Goal: Information Seeking & Learning: Learn about a topic

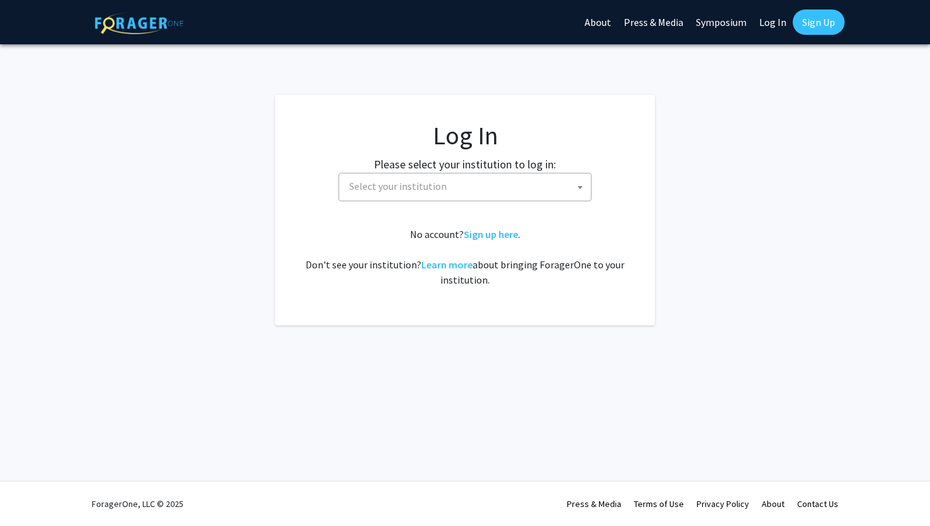
select select
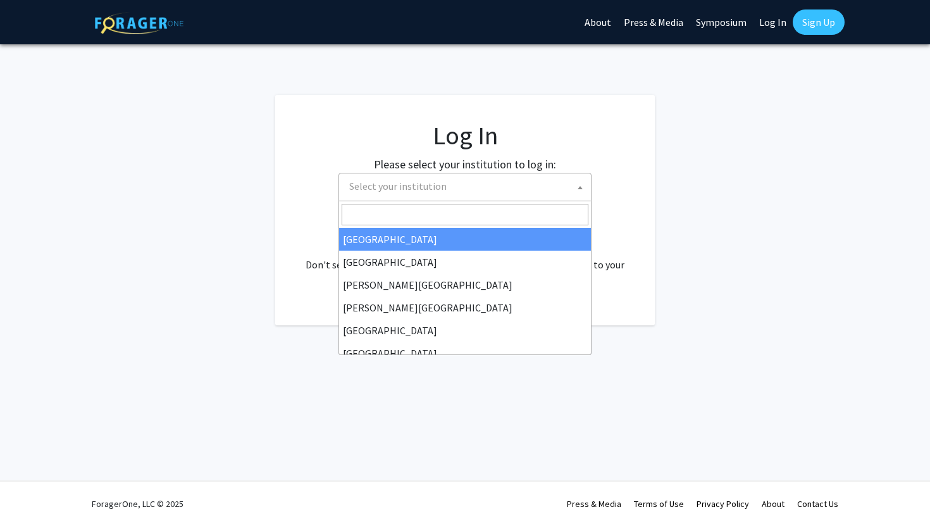
click at [471, 188] on span "Select your institution" at bounding box center [467, 186] width 247 height 26
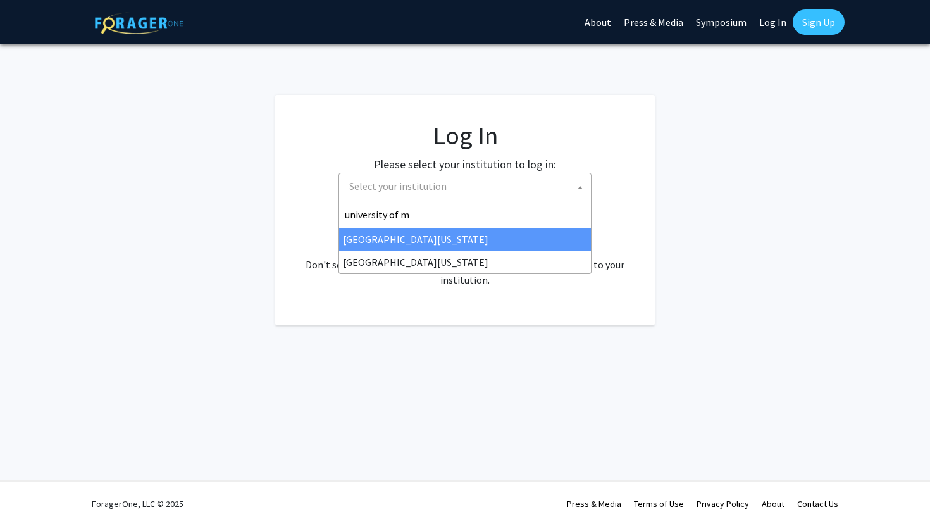
type input "university of m"
select select "31"
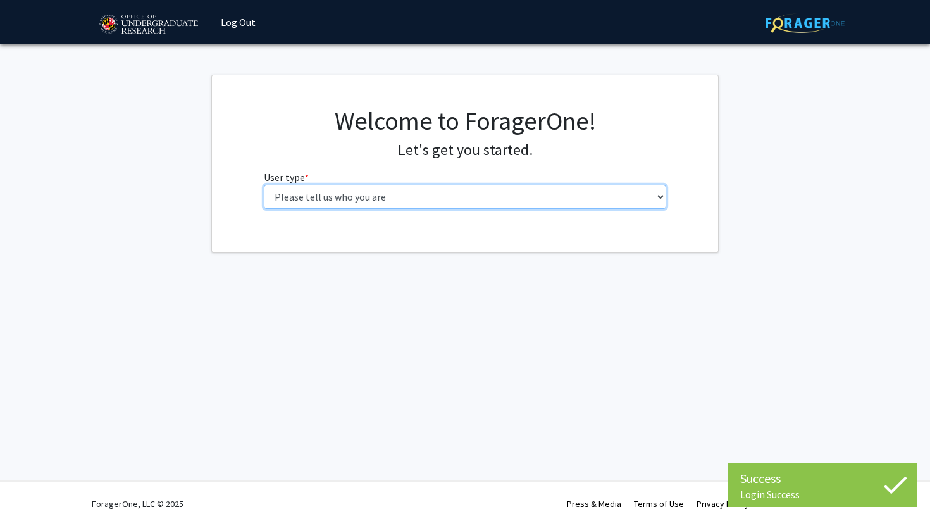
click at [466, 193] on select "Please tell us who you are Undergraduate Student Master's Student Doctoral Cand…" at bounding box center [465, 197] width 403 height 24
select select "1: undergrad"
click at [264, 185] on select "Please tell us who you are Undergraduate Student Master's Student Doctoral Cand…" at bounding box center [465, 197] width 403 height 24
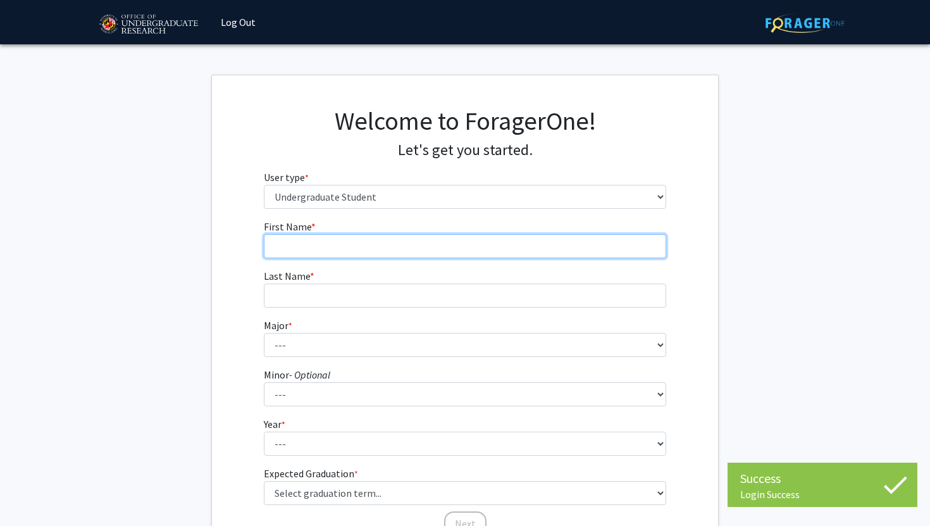
click at [451, 236] on input "First Name * required" at bounding box center [465, 246] width 403 height 24
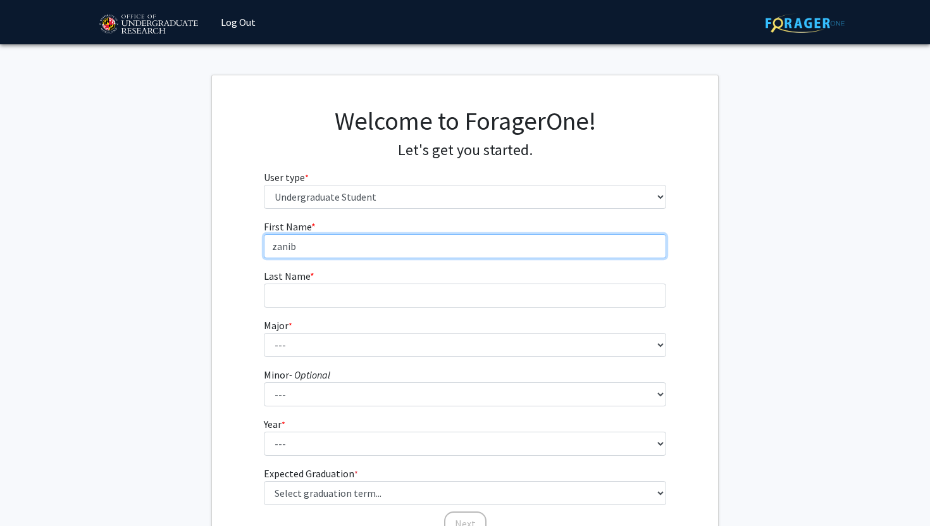
type input "zanib"
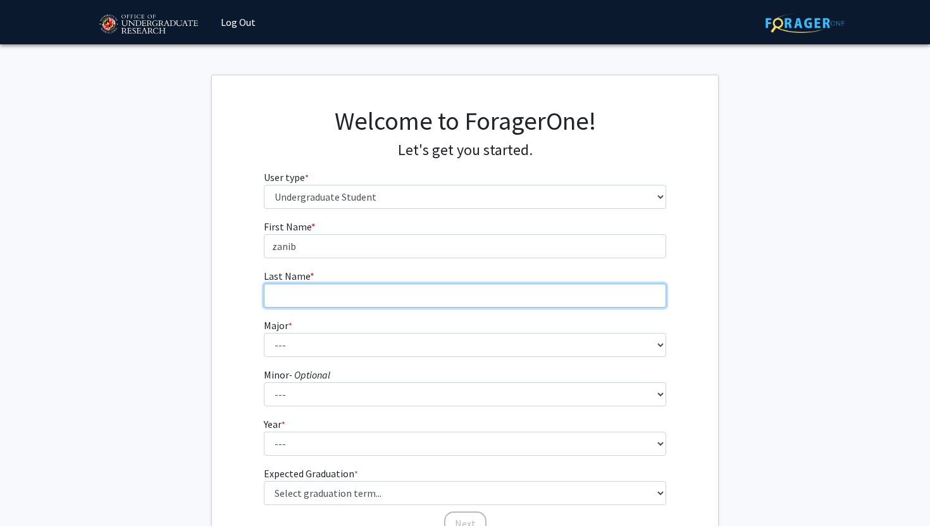
click at [416, 290] on input "Last Name * required" at bounding box center [465, 296] width 403 height 24
type input "[PERSON_NAME]"
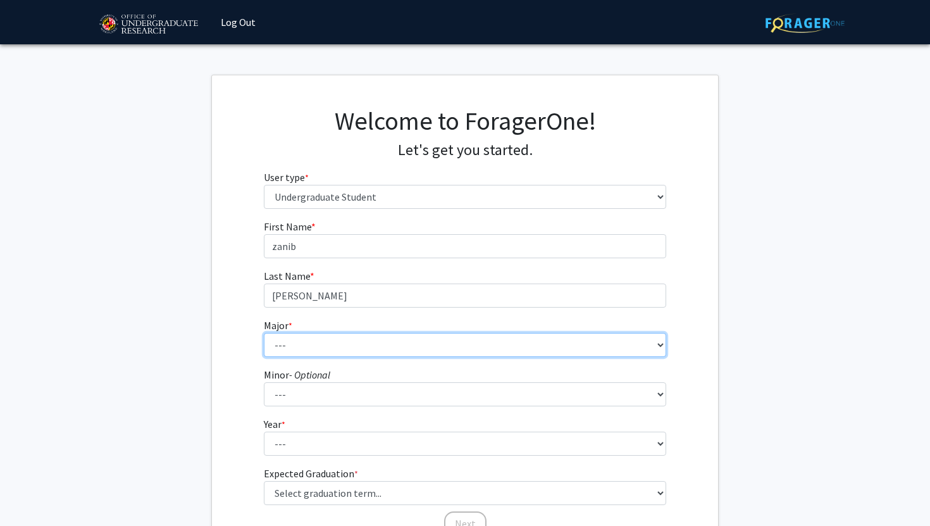
click at [387, 353] on select "--- Accounting Aerospace Engineering African American and Africana Studies Agri…" at bounding box center [465, 345] width 403 height 24
select select "85: 2386"
click at [264, 333] on select "--- Accounting Aerospace Engineering African American and Africana Studies Agri…" at bounding box center [465, 345] width 403 height 24
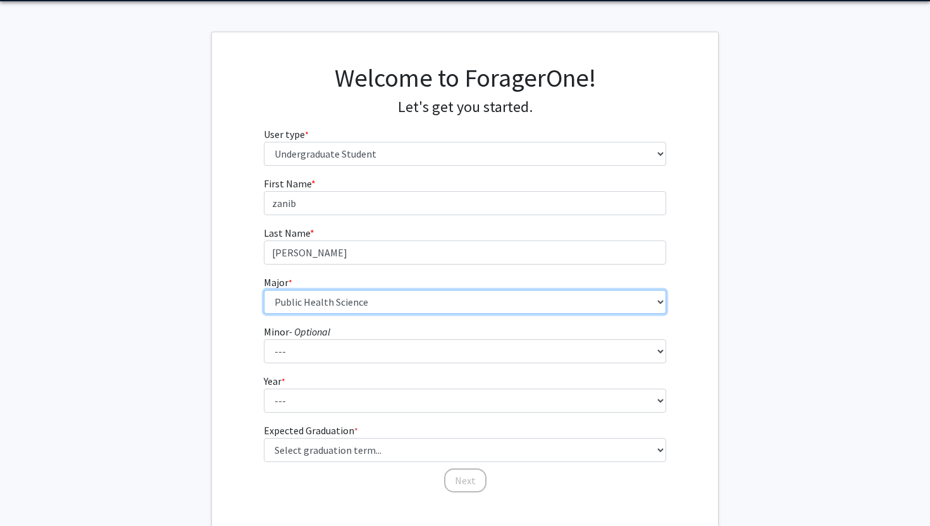
scroll to position [118, 0]
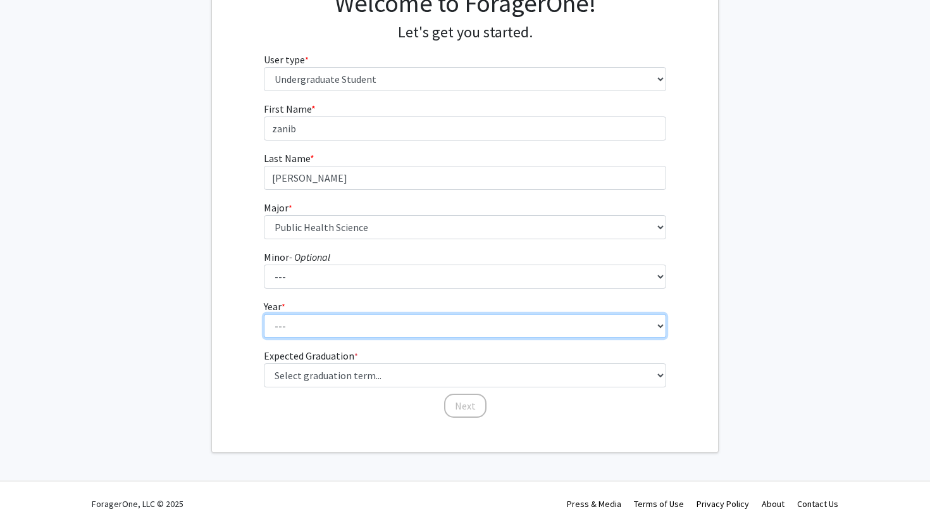
click at [411, 325] on select "--- First-year Sophomore Junior Senior Postbaccalaureate Certificate" at bounding box center [465, 326] width 403 height 24
select select "1: first-year"
click at [264, 314] on select "--- First-year Sophomore Junior Senior Postbaccalaureate Certificate" at bounding box center [465, 326] width 403 height 24
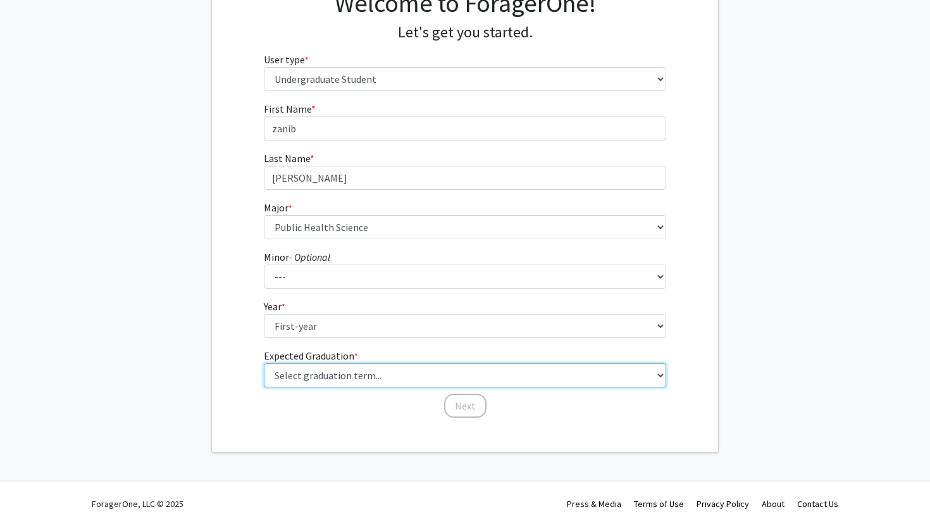
click at [397, 367] on select "Select graduation term... Spring 2025 Summer 2025 Fall 2025 Winter 2025 Spring …" at bounding box center [465, 375] width 403 height 24
select select "17: spring_2029"
click at [264, 363] on select "Select graduation term... Spring 2025 Summer 2025 Fall 2025 Winter 2025 Spring …" at bounding box center [465, 375] width 403 height 24
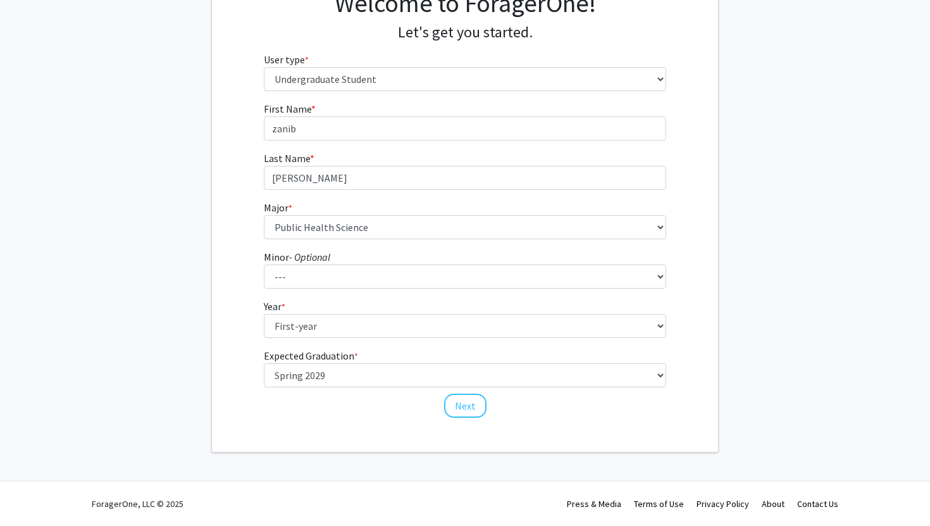
click at [590, 442] on div "Welcome to ForagerOne! Let's get you started. User type * required Please tell …" at bounding box center [465, 205] width 506 height 494
click at [468, 403] on button "Next" at bounding box center [465, 406] width 42 height 24
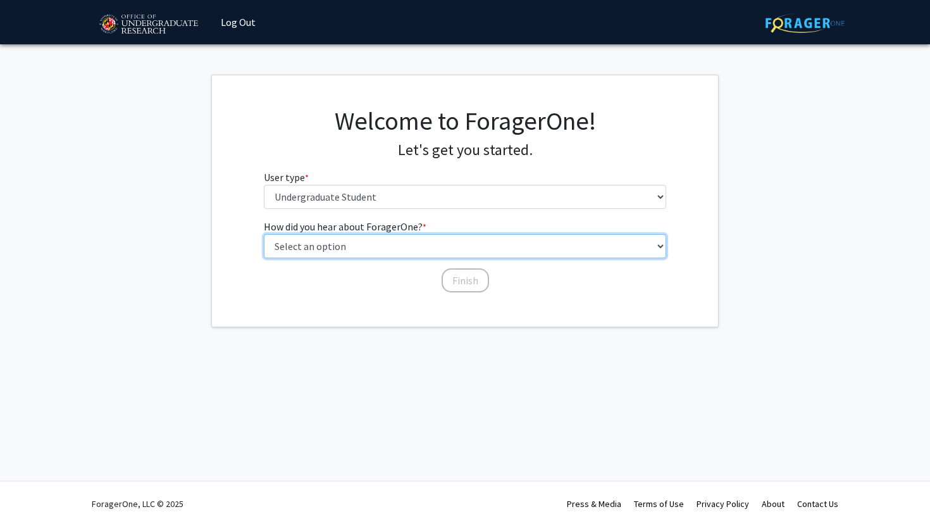
click at [403, 253] on select "Select an option Peer/student recommendation Faculty/staff recommendation Unive…" at bounding box center [465, 246] width 403 height 24
select select "1: peer_recommendation"
click at [264, 234] on select "Select an option Peer/student recommendation Faculty/staff recommendation Unive…" at bounding box center [465, 246] width 403 height 24
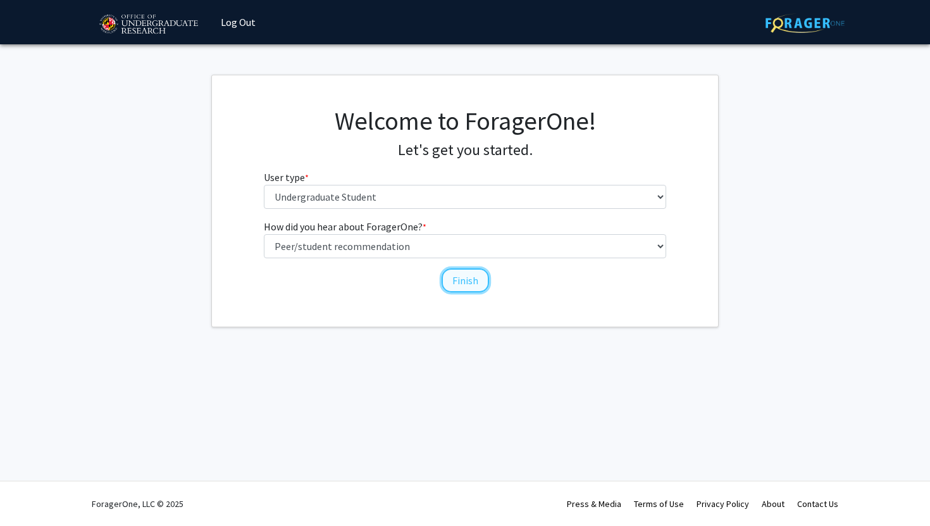
click at [467, 277] on button "Finish" at bounding box center [465, 280] width 47 height 24
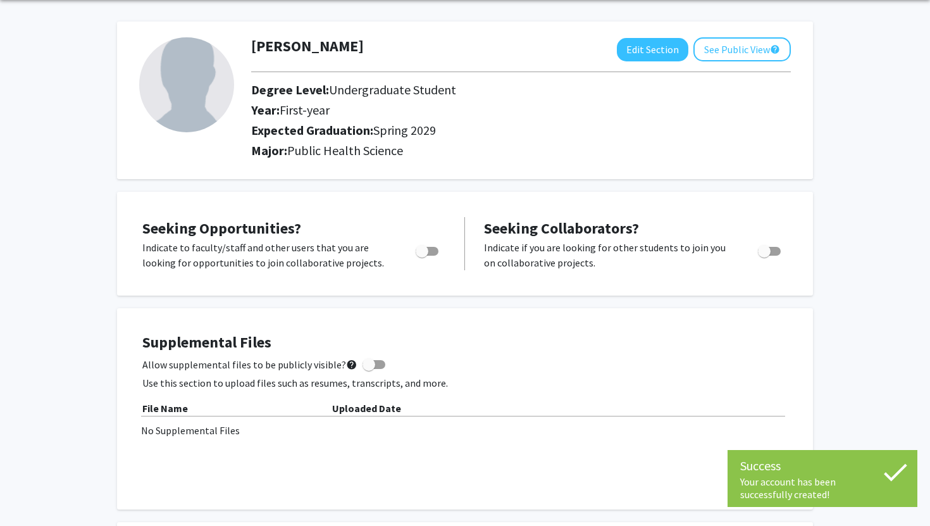
scroll to position [51, 0]
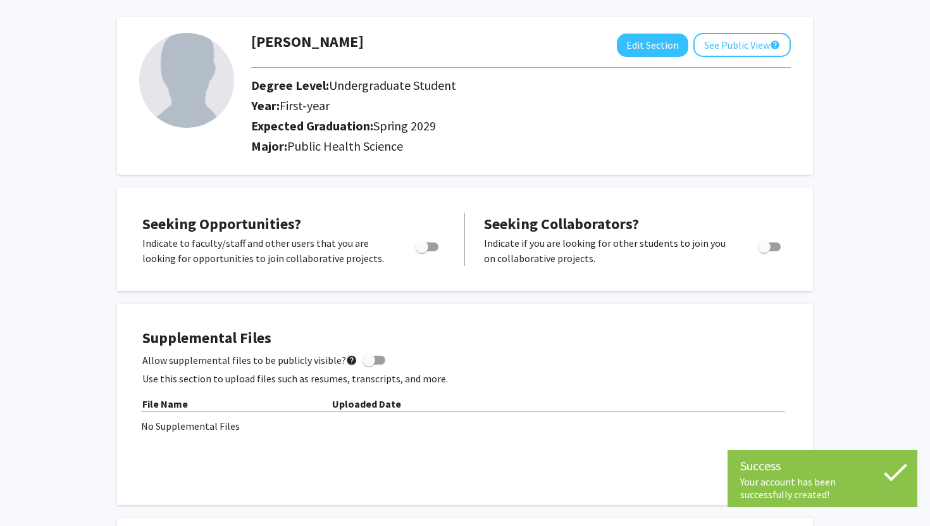
click at [421, 244] on span "Toggle" at bounding box center [422, 246] width 13 height 13
click at [421, 251] on input "Are you actively seeking opportunities?" at bounding box center [421, 251] width 1 height 1
checkbox input "true"
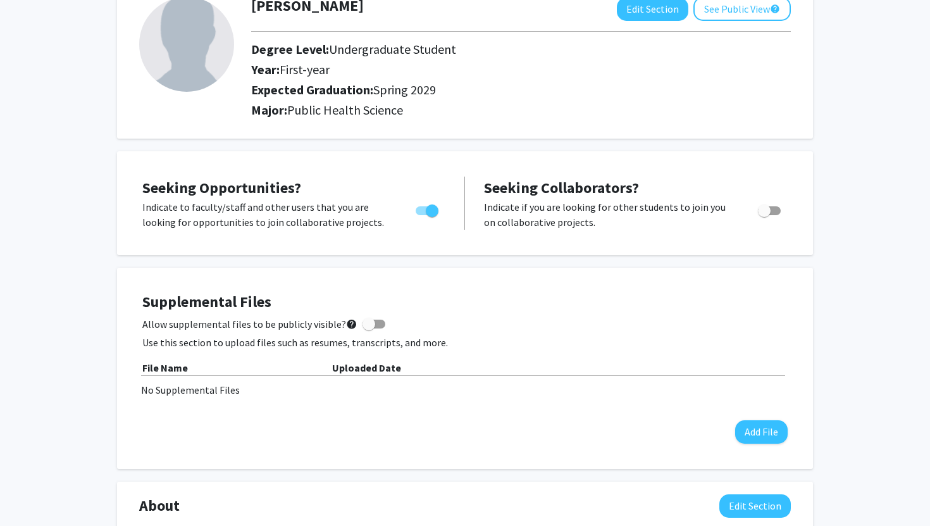
scroll to position [0, 0]
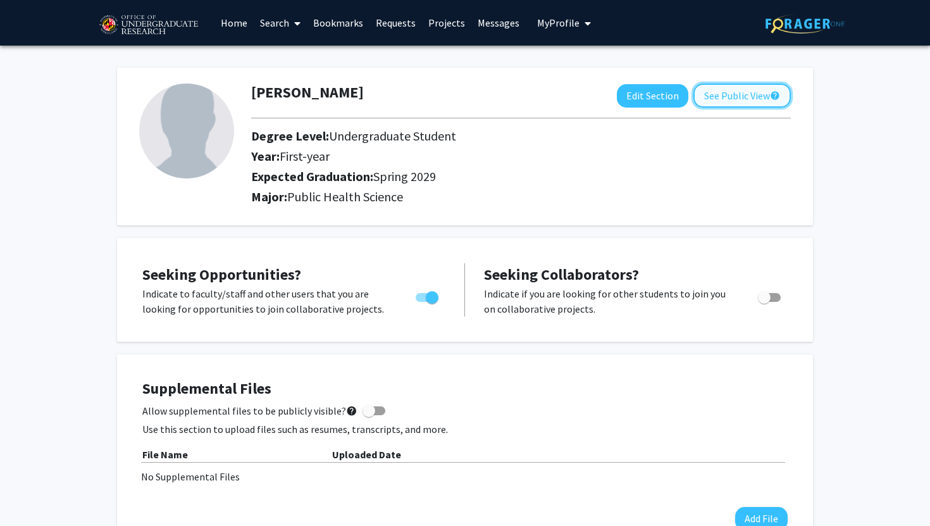
click at [716, 101] on button "See Public View help" at bounding box center [742, 96] width 97 height 24
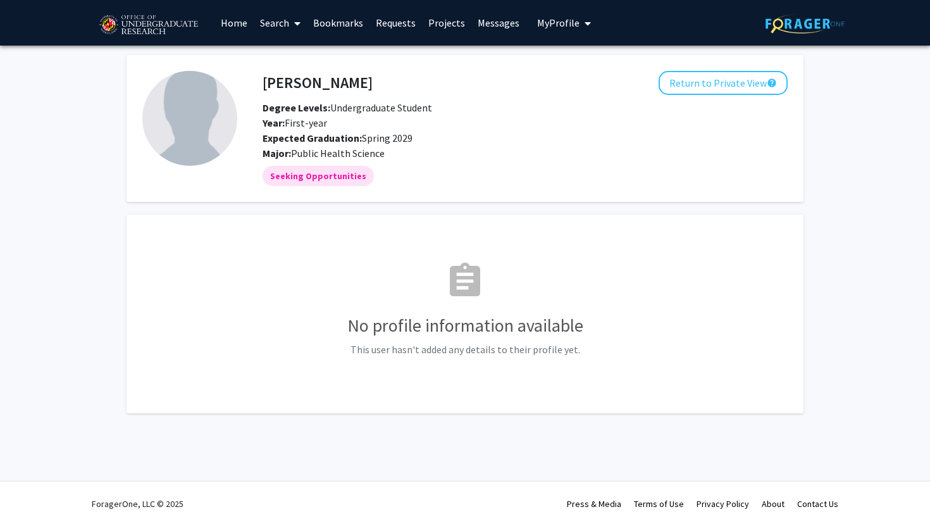
click at [268, 20] on link "Search" at bounding box center [280, 23] width 53 height 44
click at [287, 56] on span "Faculty/Staff" at bounding box center [300, 58] width 93 height 25
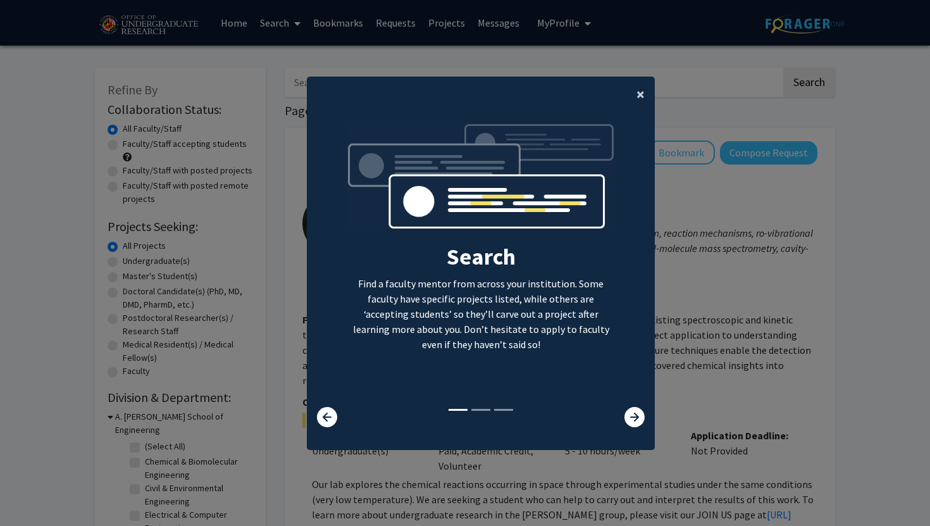
click at [635, 97] on button "×" at bounding box center [641, 94] width 28 height 35
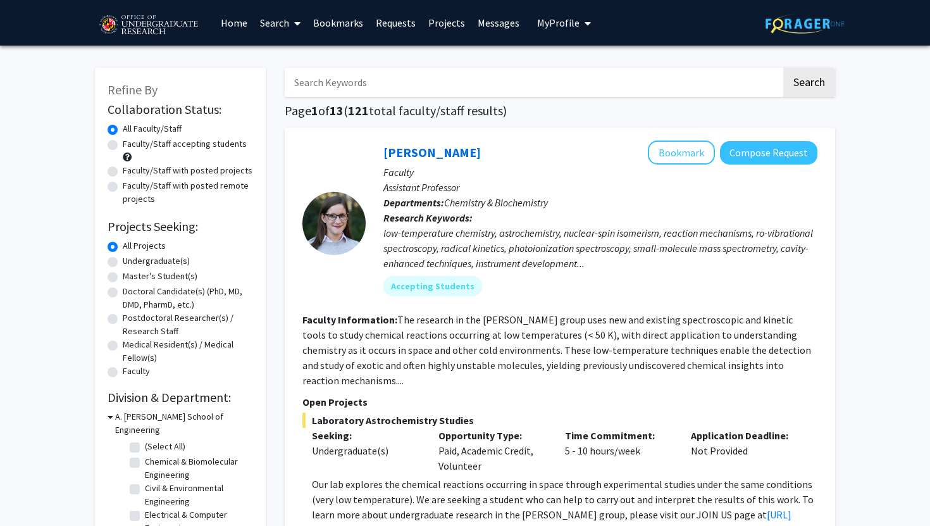
click at [148, 262] on label "Undergraduate(s)" at bounding box center [156, 260] width 67 height 13
click at [131, 262] on input "Undergraduate(s)" at bounding box center [127, 258] width 8 height 8
radio input "true"
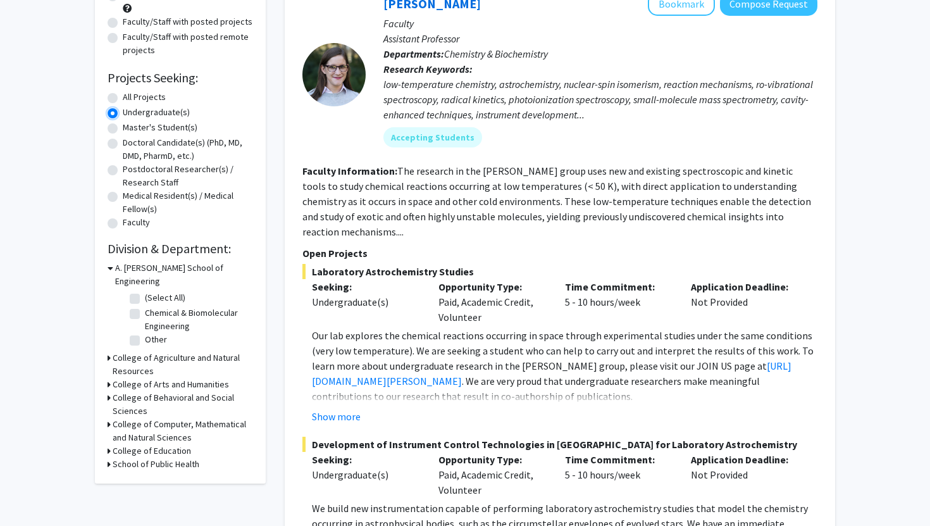
scroll to position [153, 0]
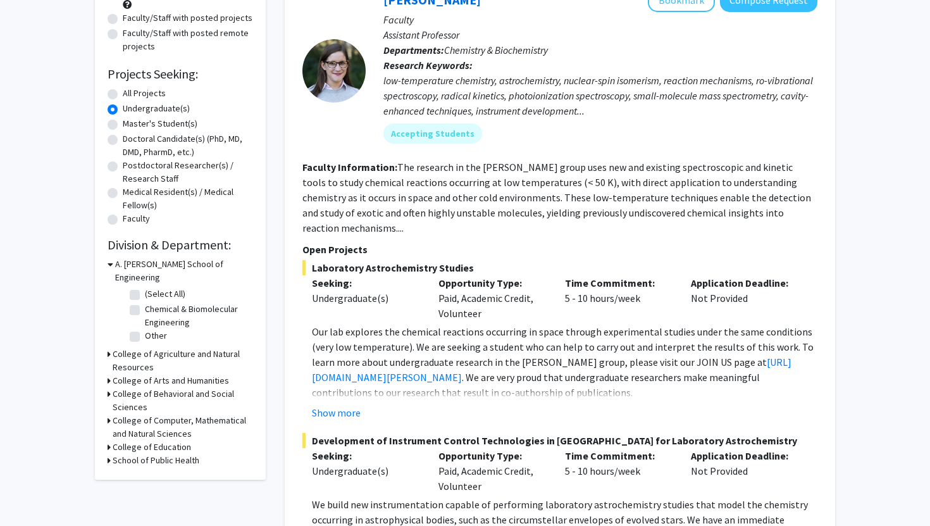
click at [109, 261] on icon at bounding box center [111, 264] width 6 height 13
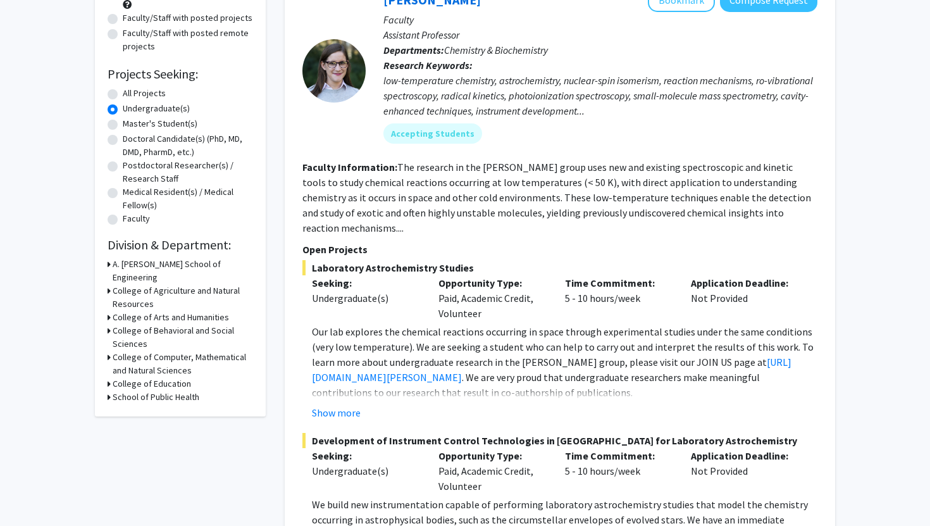
click at [113, 390] on h3 "School of Public Health" at bounding box center [156, 396] width 87 height 13
click at [145, 407] on label "Department of Global, Environmental, and Occupational Health" at bounding box center [197, 427] width 105 height 40
click at [145, 407] on input "Department of Global, Environmental, and Occupational Health" at bounding box center [149, 411] width 8 height 8
checkbox input "true"
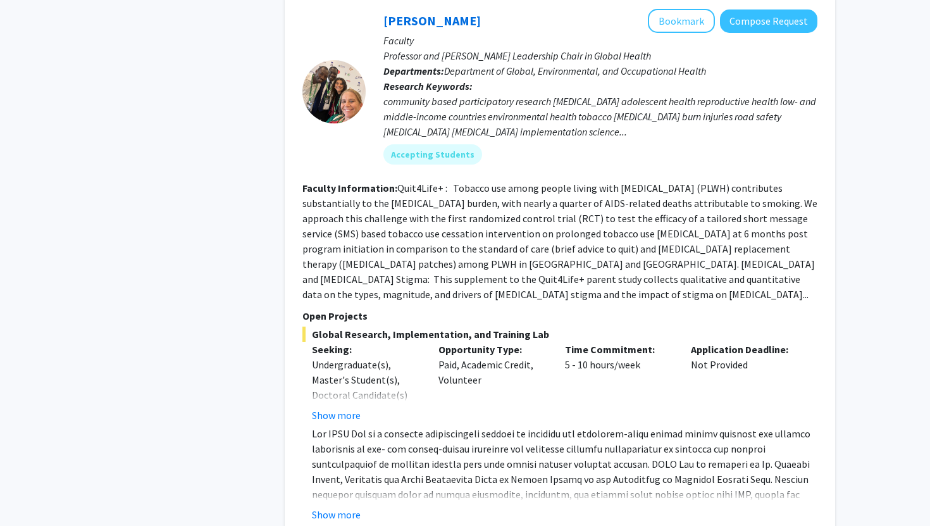
scroll to position [670, 0]
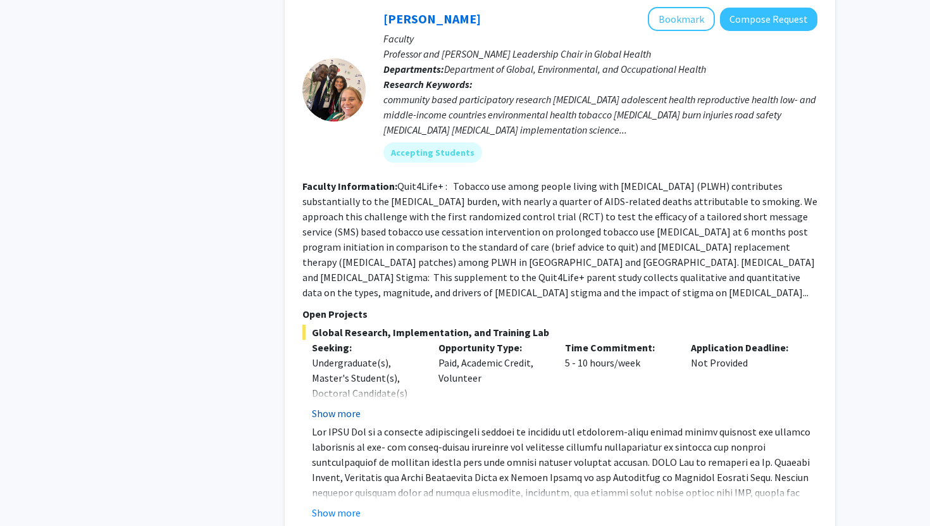
click at [343, 406] on button "Show more" at bounding box center [336, 413] width 49 height 15
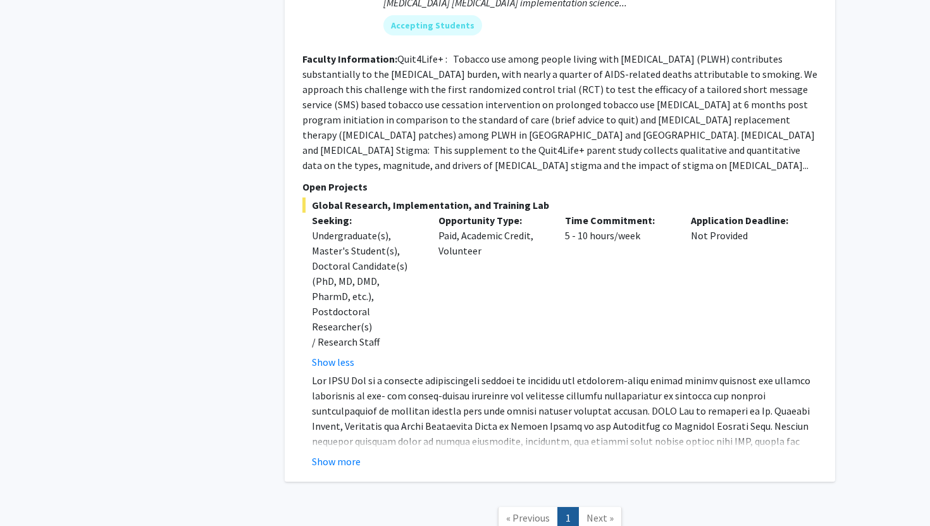
scroll to position [862, 0]
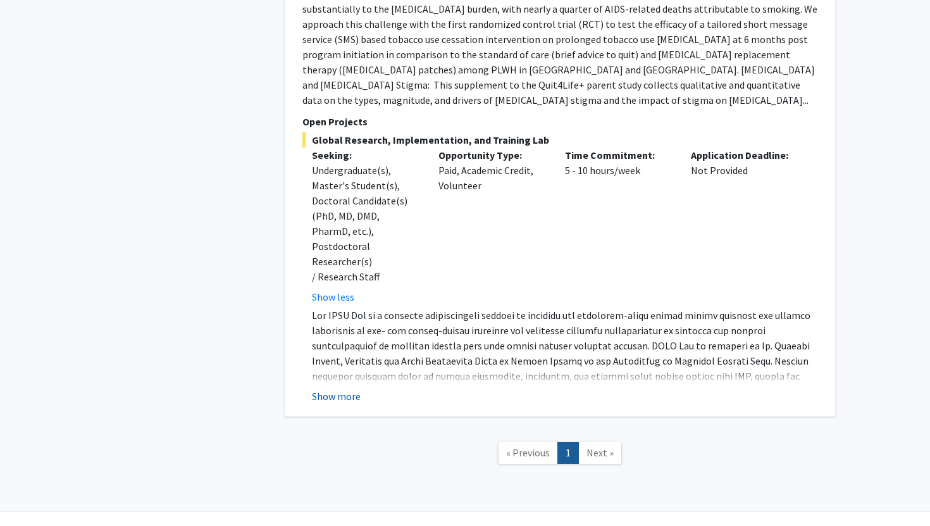
click at [338, 389] on button "Show more" at bounding box center [336, 396] width 49 height 15
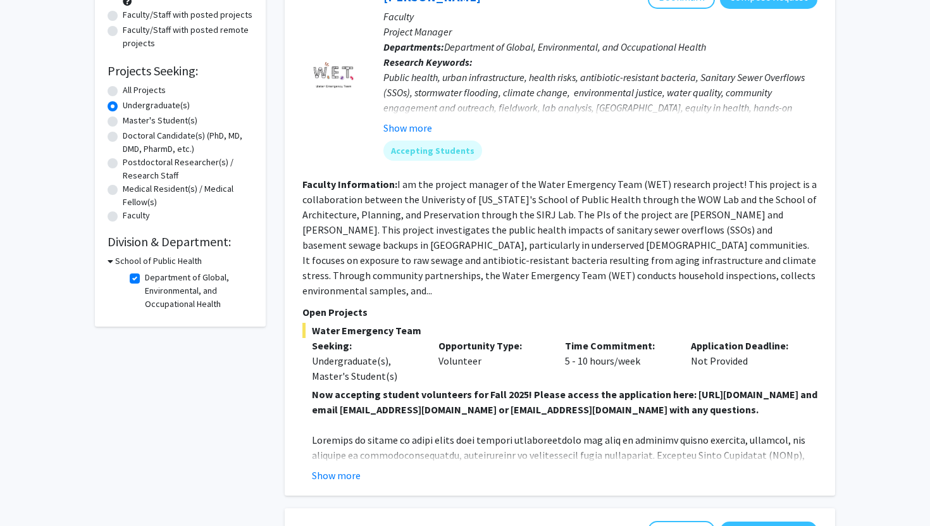
scroll to position [73, 0]
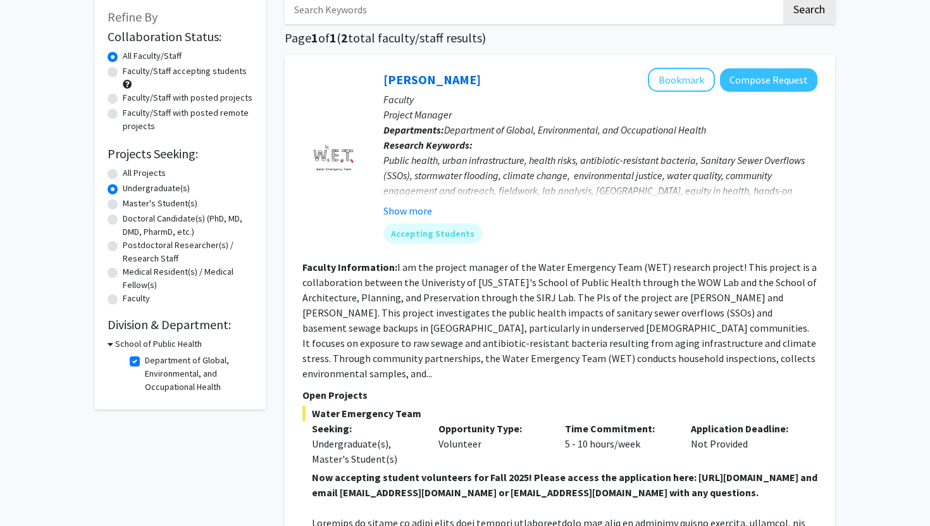
click at [145, 361] on label "Department of Global, Environmental, and Occupational Health" at bounding box center [197, 374] width 105 height 40
click at [145, 361] on input "Department of Global, Environmental, and Occupational Health" at bounding box center [149, 358] width 8 height 8
checkbox input "false"
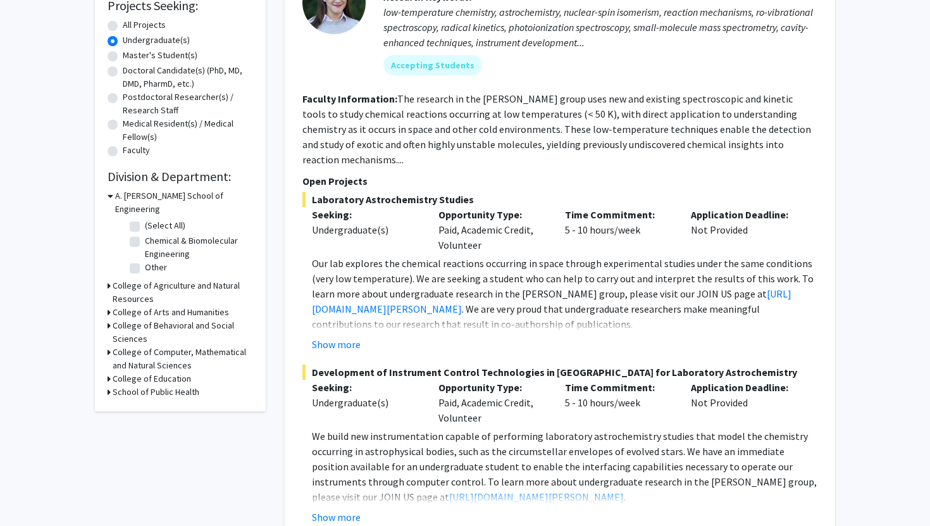
scroll to position [222, 0]
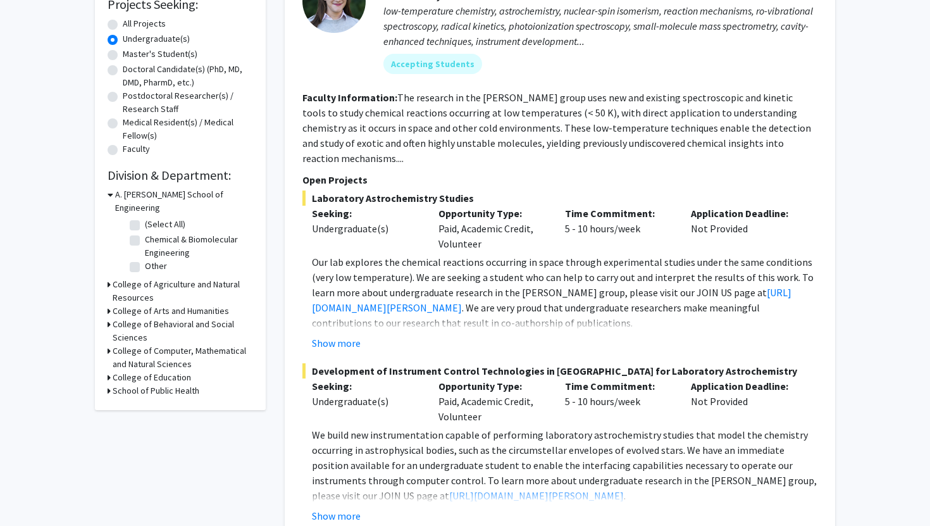
click at [131, 344] on h3 "College of Computer, Mathematical and Natural Sciences" at bounding box center [183, 357] width 140 height 27
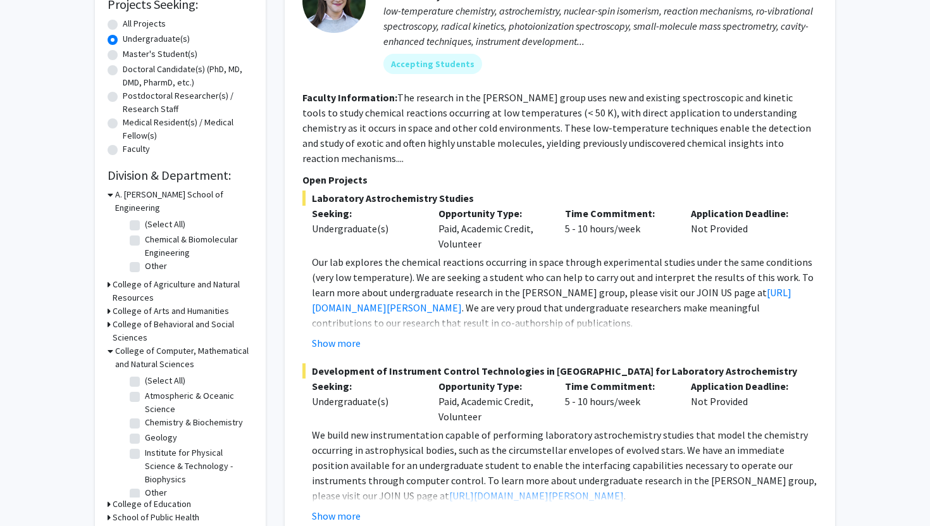
scroll to position [7, 0]
click at [204, 409] on label "Chemistry & Biochemistry" at bounding box center [194, 415] width 98 height 13
click at [153, 409] on input "Chemistry & Biochemistry" at bounding box center [149, 413] width 8 height 8
checkbox input "true"
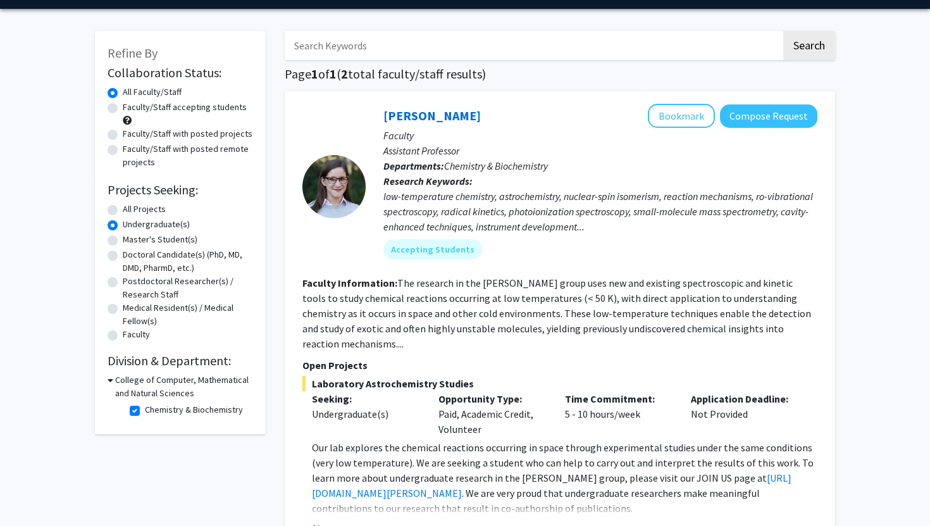
scroll to position [37, 0]
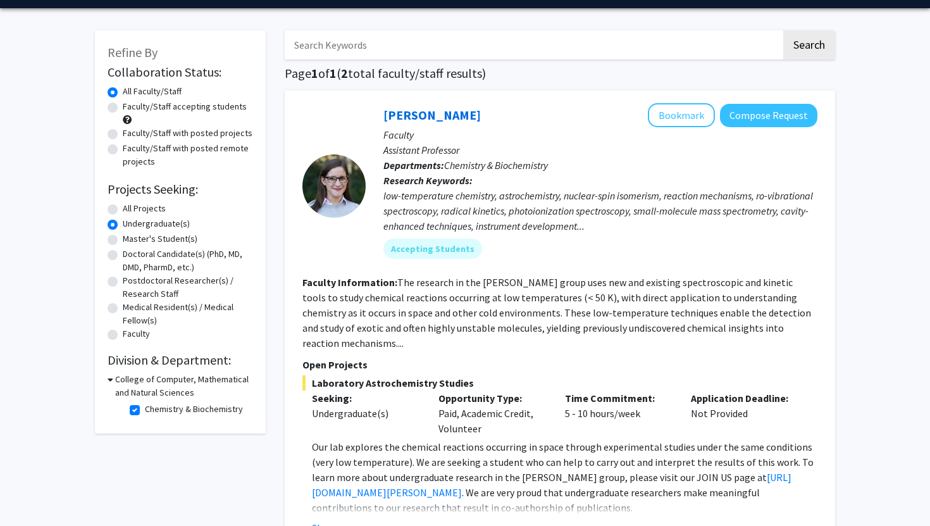
click at [145, 409] on label "Chemistry & Biochemistry" at bounding box center [194, 409] width 98 height 13
click at [145, 409] on input "Chemistry & Biochemistry" at bounding box center [149, 407] width 8 height 8
checkbox input "false"
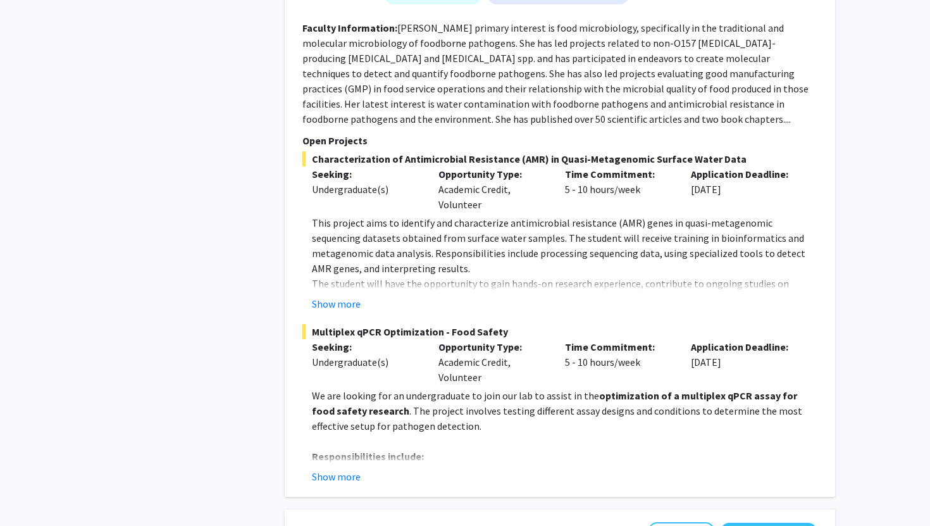
scroll to position [5343, 0]
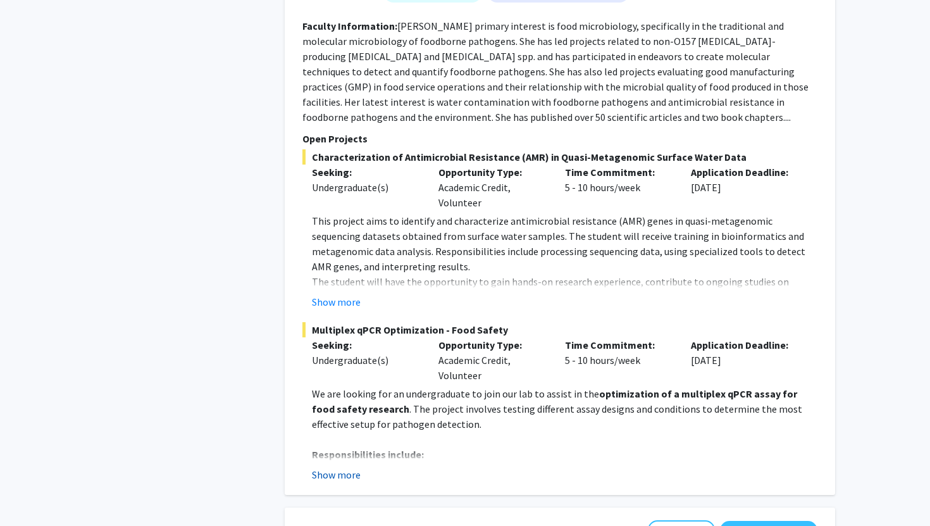
click at [332, 467] on button "Show more" at bounding box center [336, 474] width 49 height 15
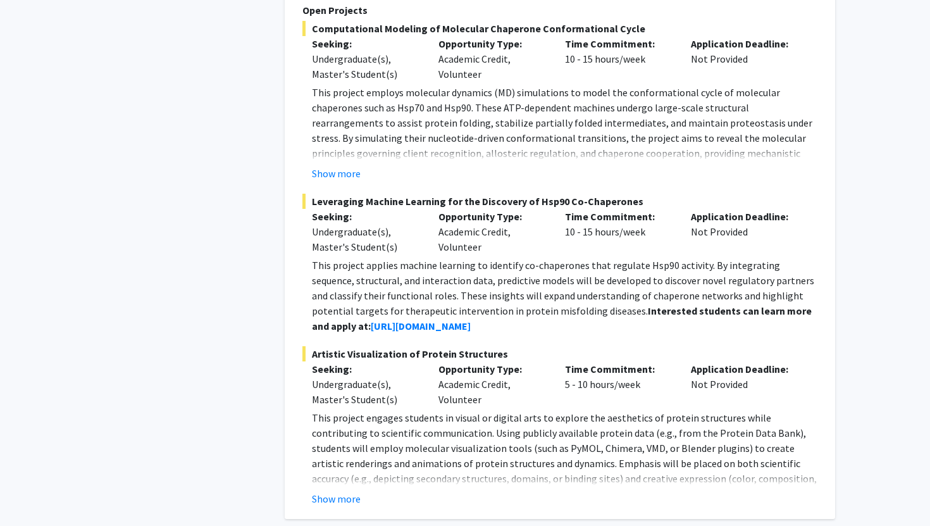
scroll to position [6298, 0]
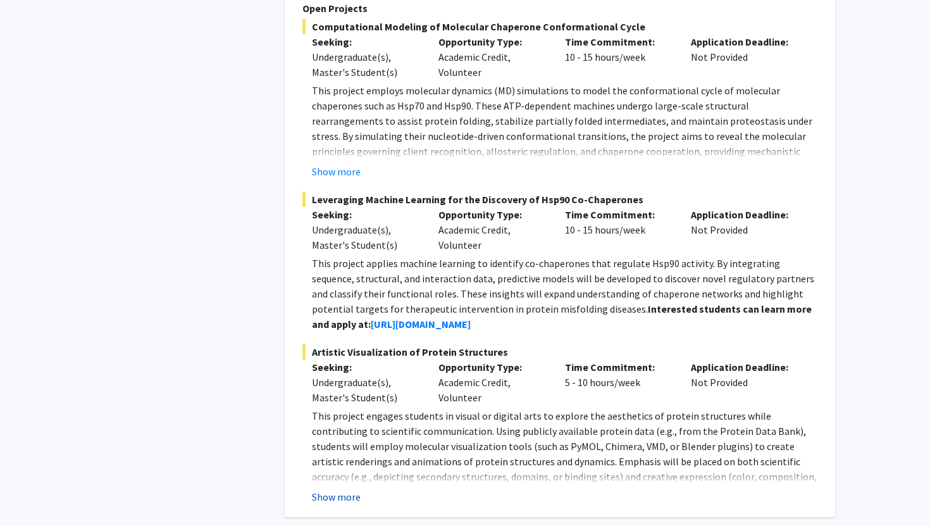
click at [350, 489] on button "Show more" at bounding box center [336, 496] width 49 height 15
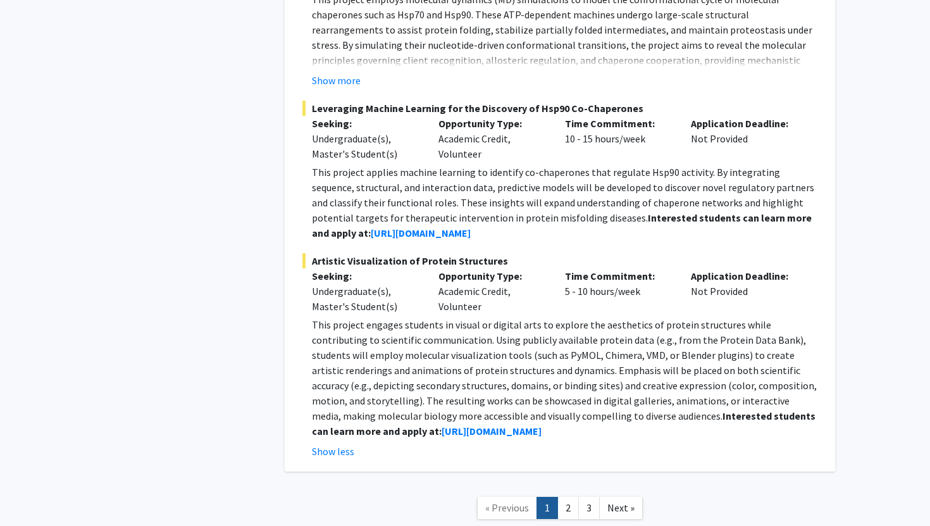
scroll to position [6400, 0]
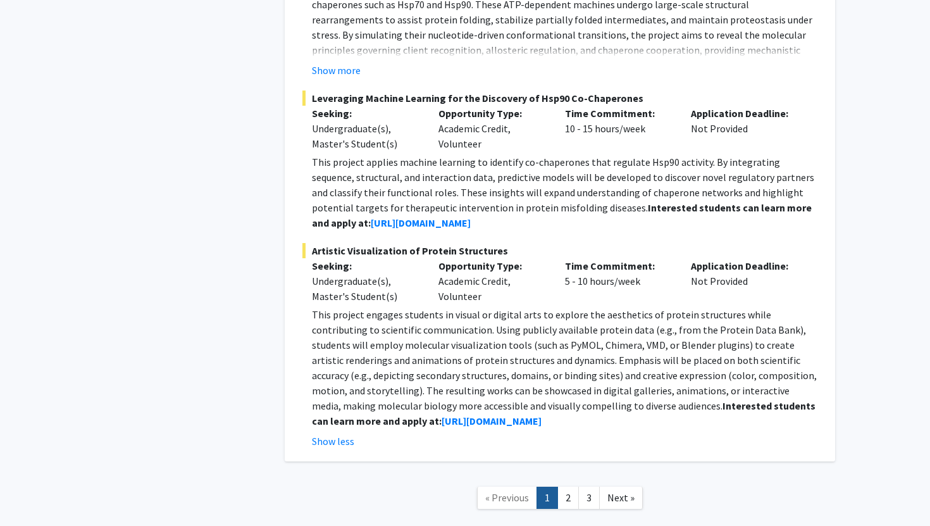
click at [558, 487] on link "1" at bounding box center [548, 498] width 22 height 22
click at [564, 487] on link "2" at bounding box center [569, 498] width 22 height 22
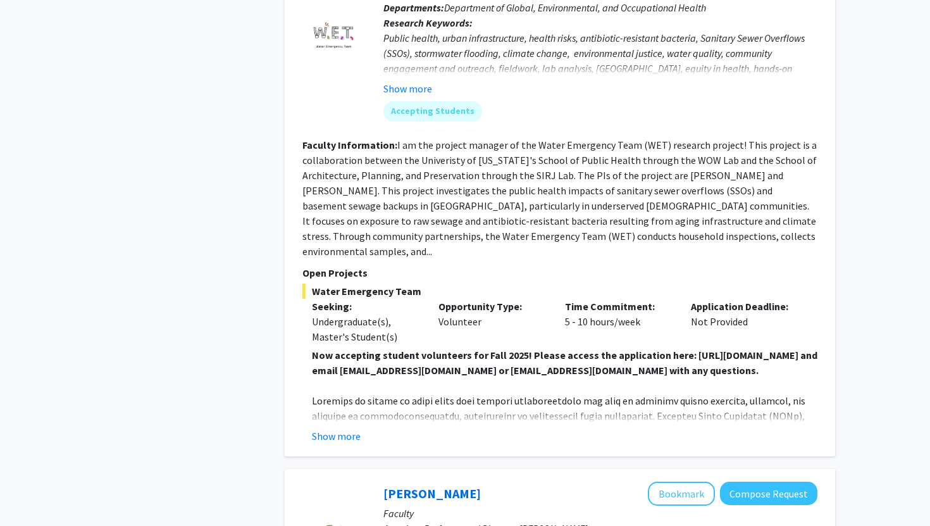
scroll to position [2002, 0]
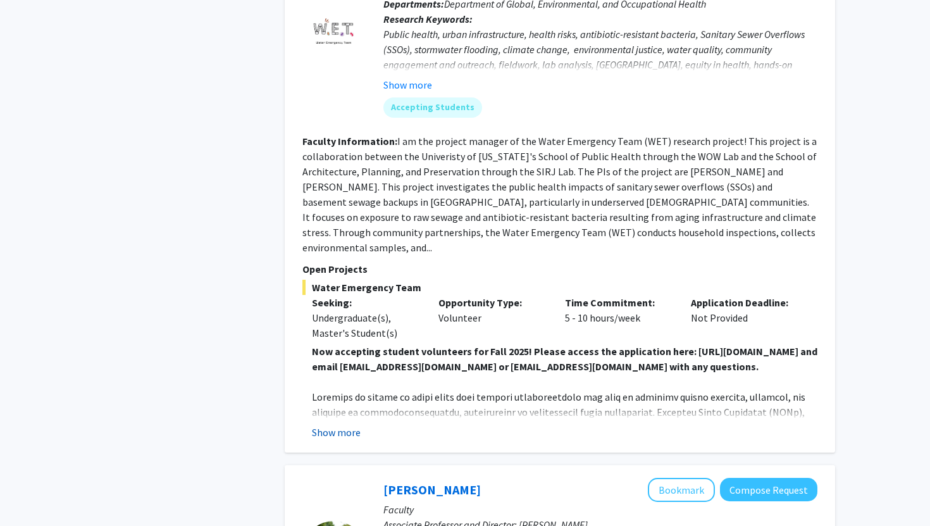
click at [330, 425] on button "Show more" at bounding box center [336, 432] width 49 height 15
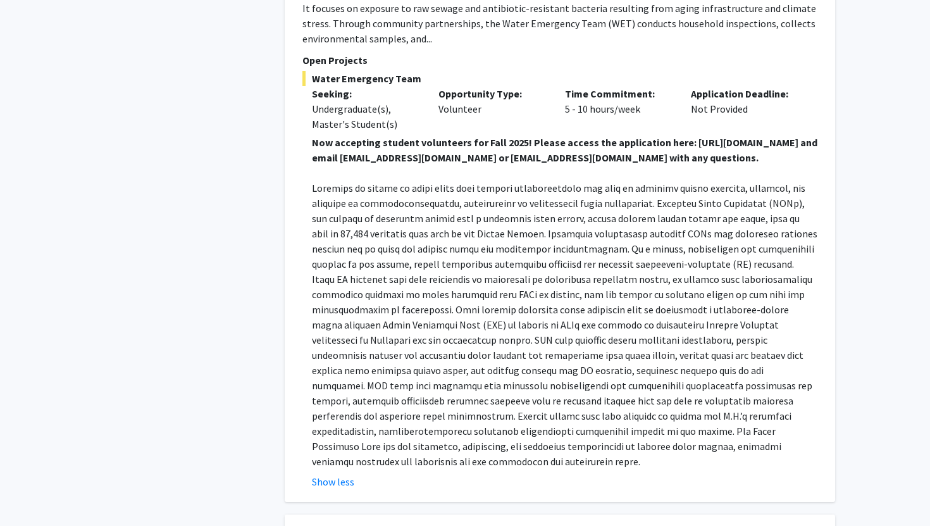
scroll to position [2213, 0]
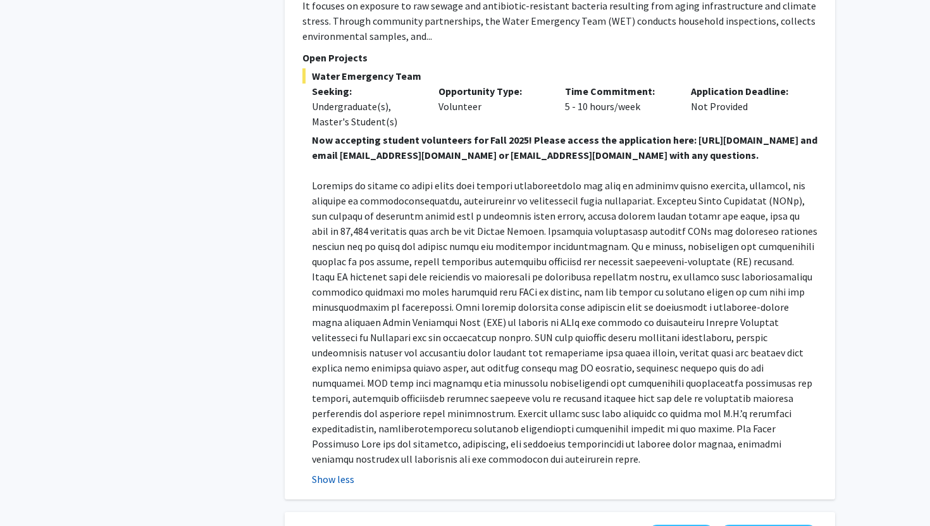
click at [346, 471] on button "Show less" at bounding box center [333, 478] width 42 height 15
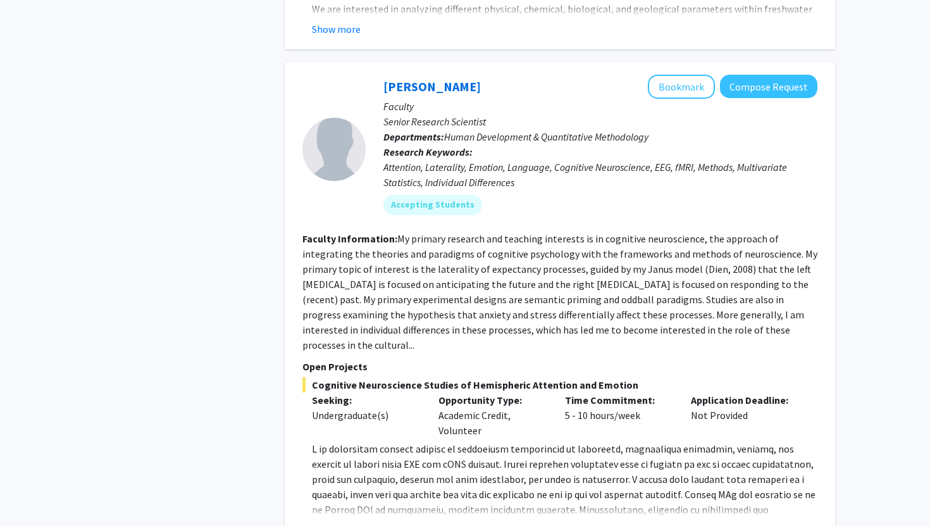
scroll to position [3301, 0]
